Goal: Navigation & Orientation: Find specific page/section

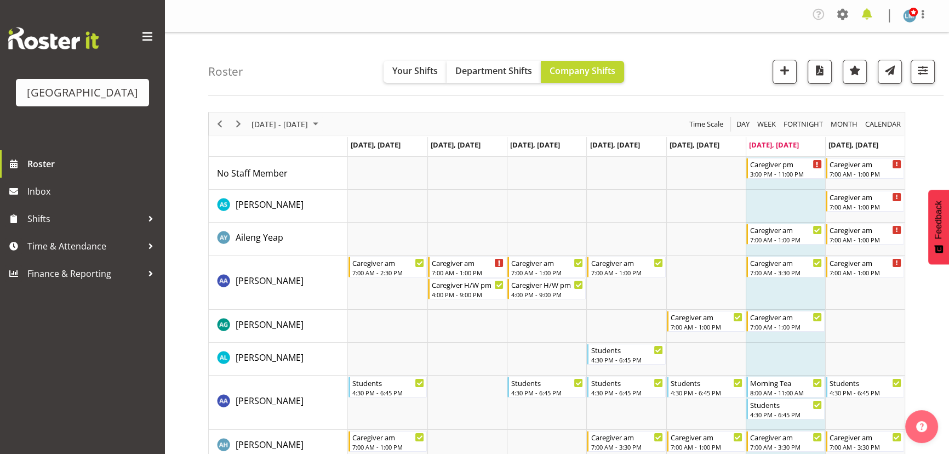
click at [862, 15] on span at bounding box center [867, 14] width 18 height 18
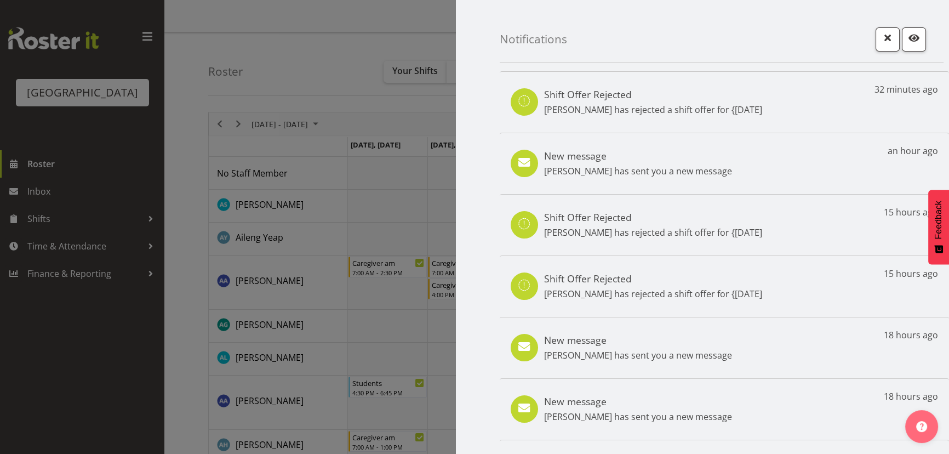
click at [245, 41] on div at bounding box center [474, 227] width 949 height 454
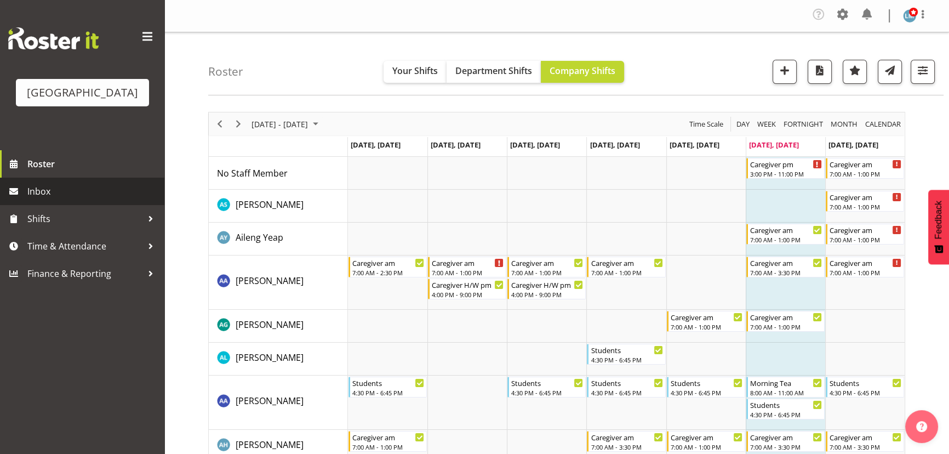
click at [38, 200] on span "Inbox" at bounding box center [93, 191] width 132 height 16
